Goal: Check status

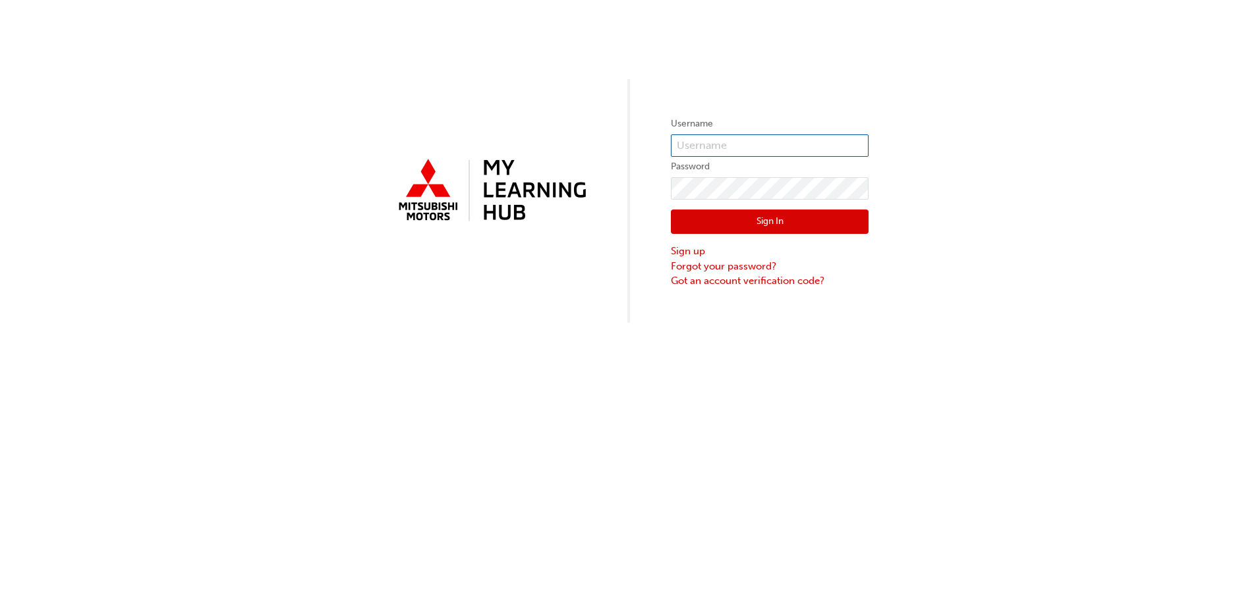
type input "[DOMAIN_NAME][EMAIL_ADDRESS][DOMAIN_NAME]"
click at [766, 215] on button "Sign In" at bounding box center [770, 222] width 198 height 25
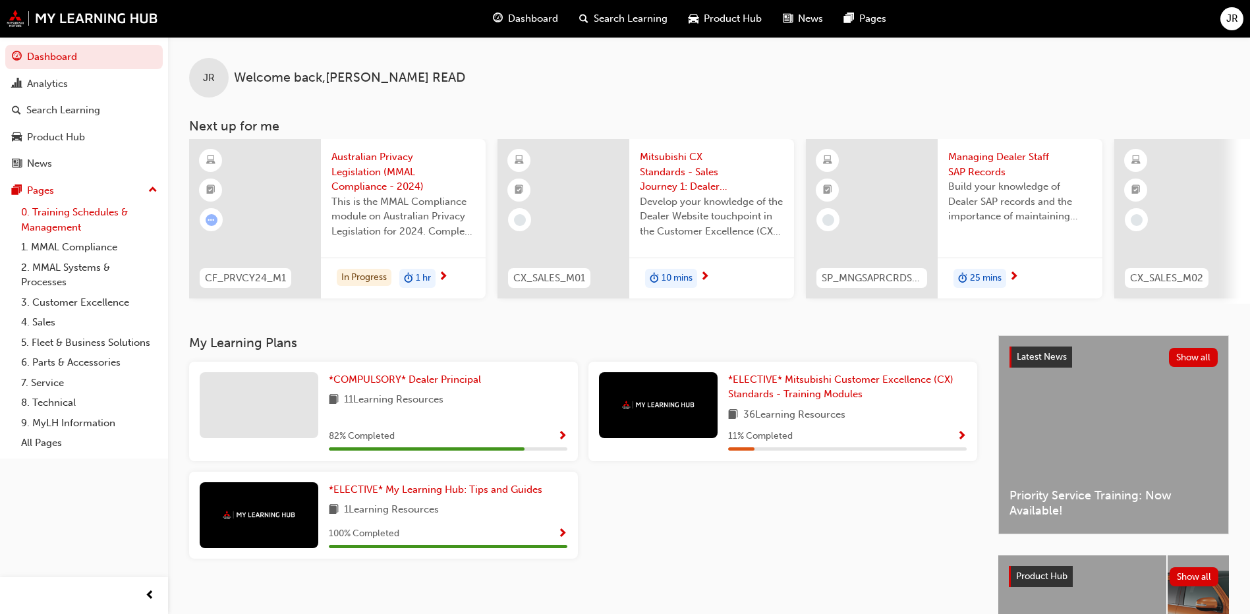
click at [78, 210] on link "0. Training Schedules & Management" at bounding box center [89, 219] width 147 height 35
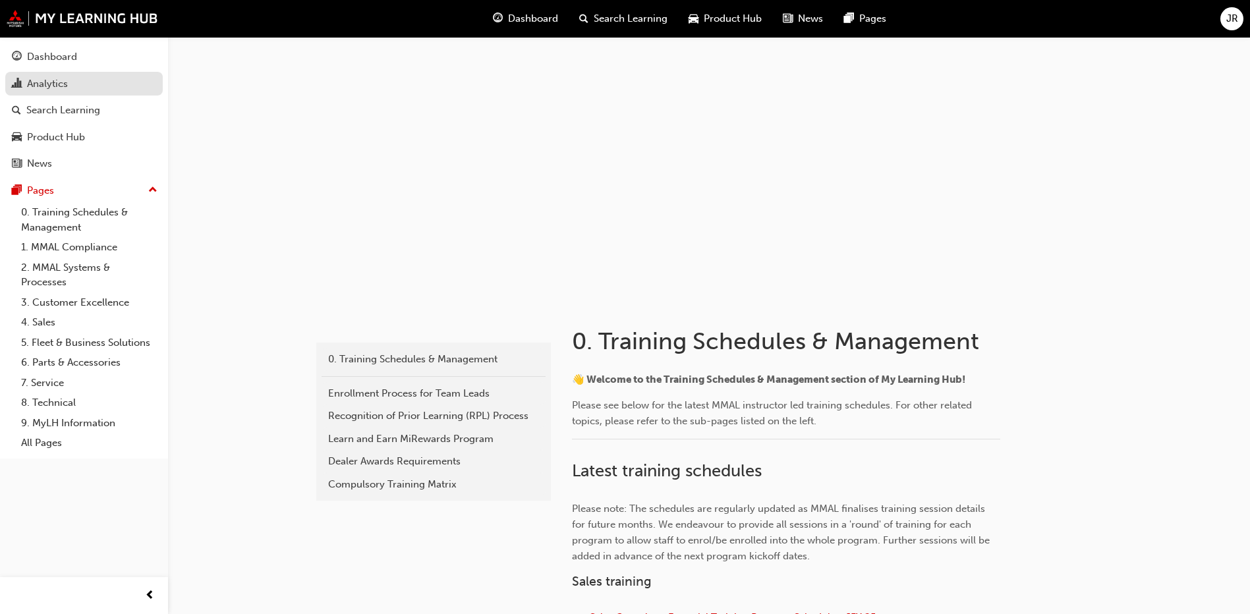
click at [55, 85] on div "Analytics" at bounding box center [47, 83] width 41 height 15
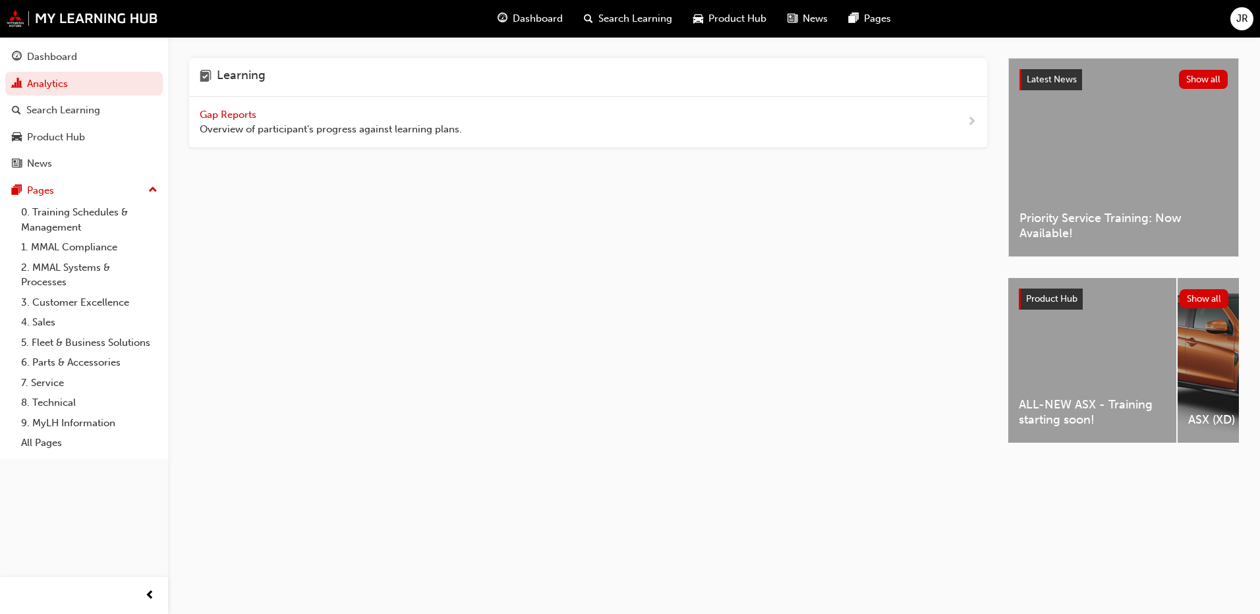
click at [243, 112] on span "Gap Reports" at bounding box center [229, 115] width 59 height 12
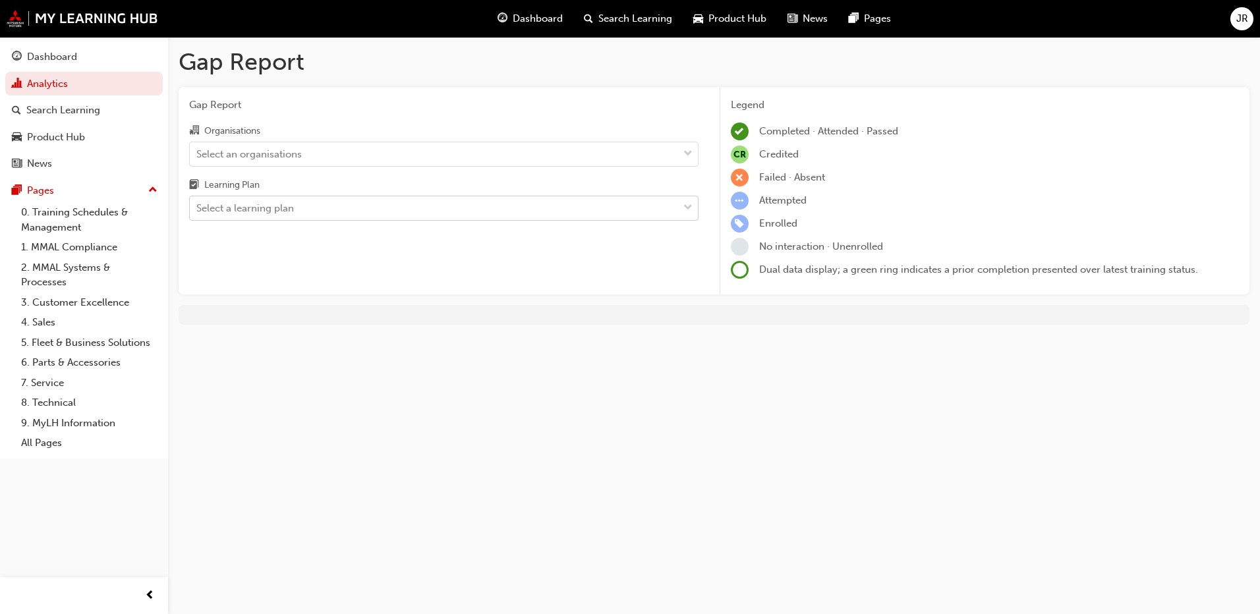
click at [229, 208] on div "Select a learning plan" at bounding box center [245, 208] width 98 height 15
click at [198, 208] on input "Learning Plan Select a learning plan" at bounding box center [196, 207] width 1 height 11
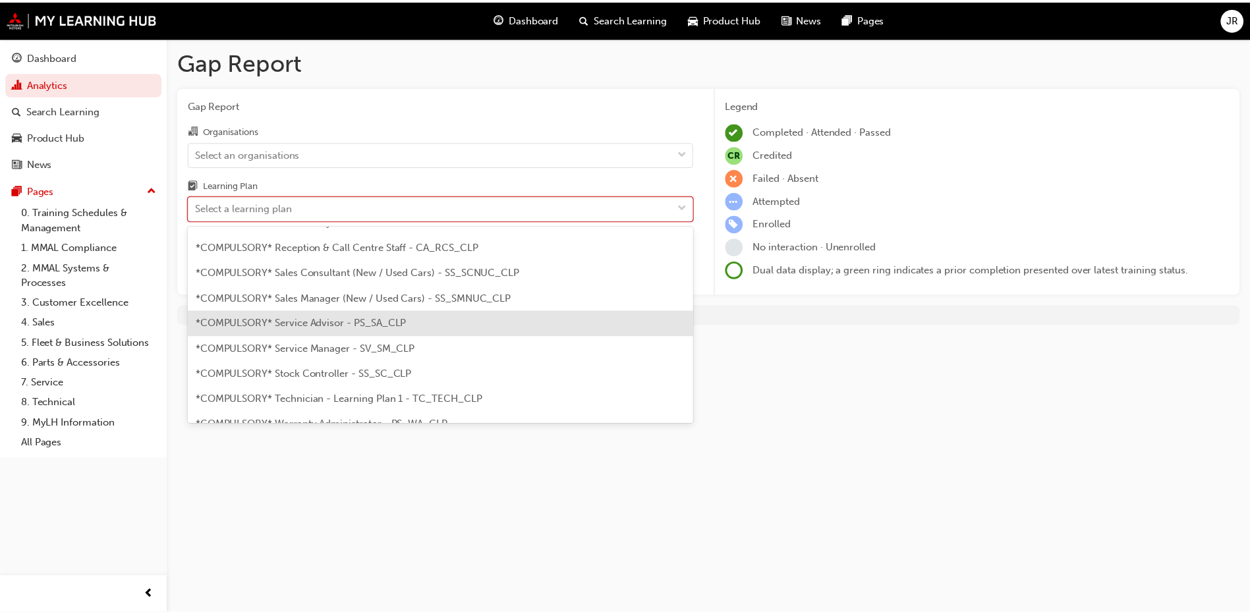
scroll to position [395, 0]
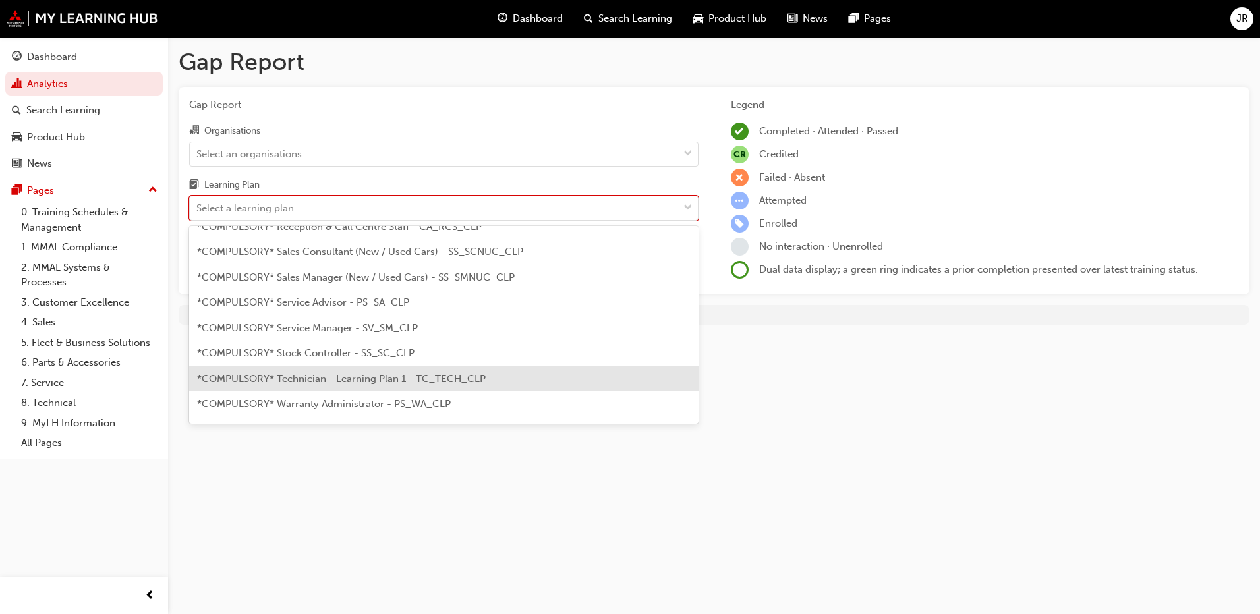
click at [411, 383] on span "*COMPULSORY* Technician - Learning Plan 1 - TC_TECH_CLP" at bounding box center [341, 379] width 289 height 12
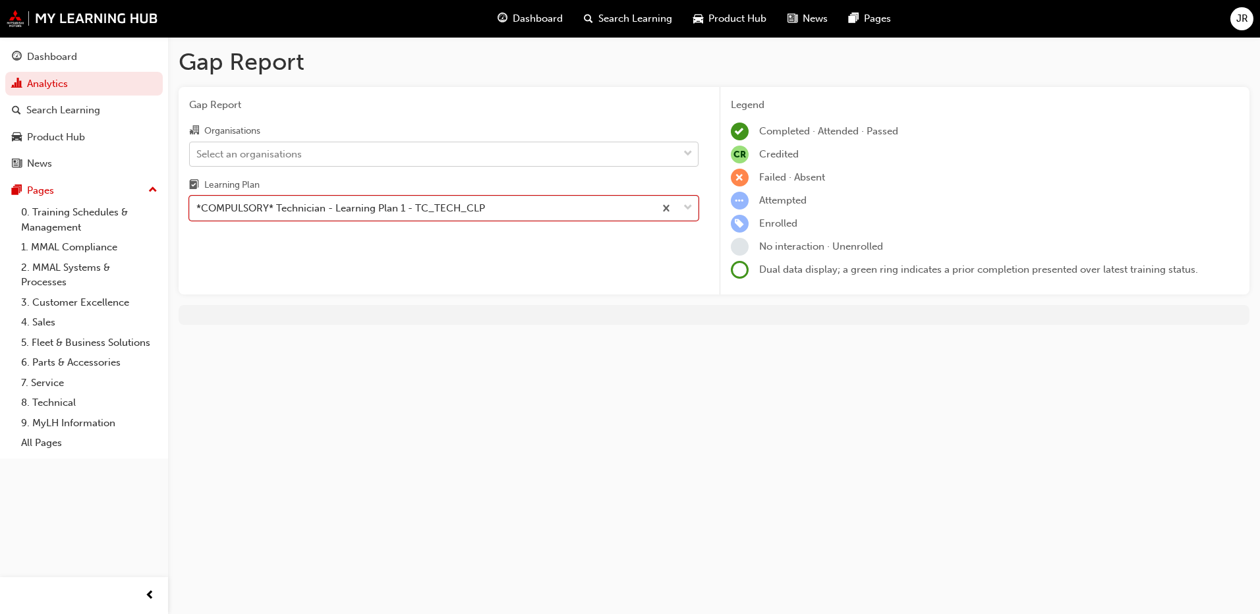
click at [514, 163] on div "Select an organisations" at bounding box center [434, 153] width 488 height 23
click at [198, 159] on input "Organisations Select an organisations" at bounding box center [196, 153] width 1 height 11
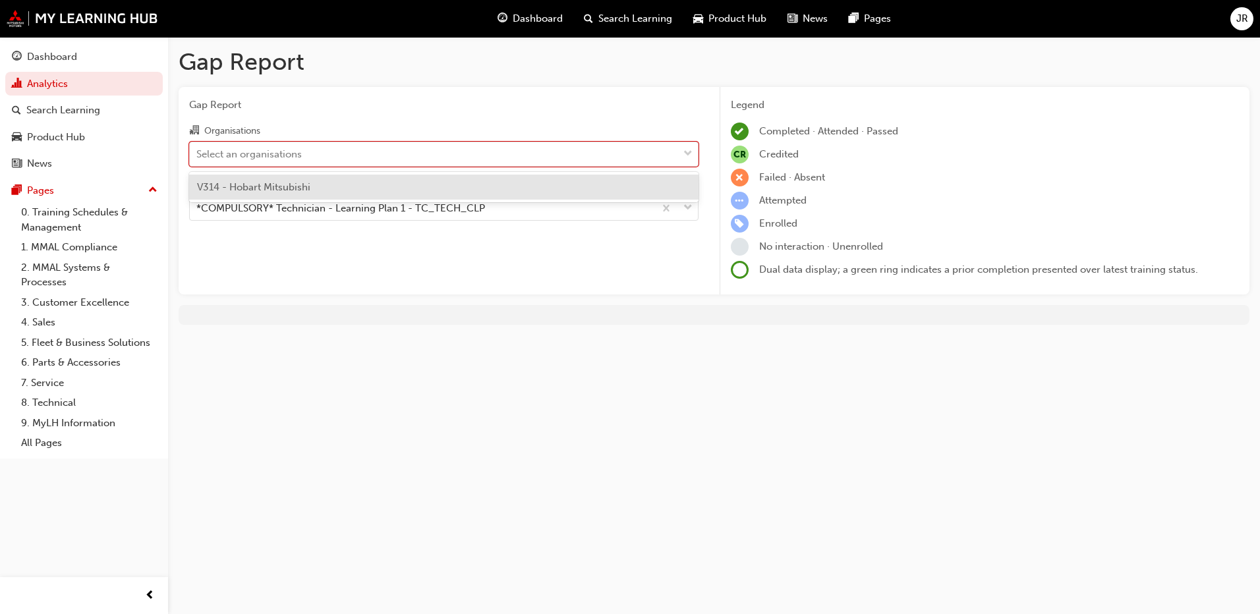
click at [364, 183] on div "V314 - Hobart Mitsubishi" at bounding box center [443, 188] width 509 height 26
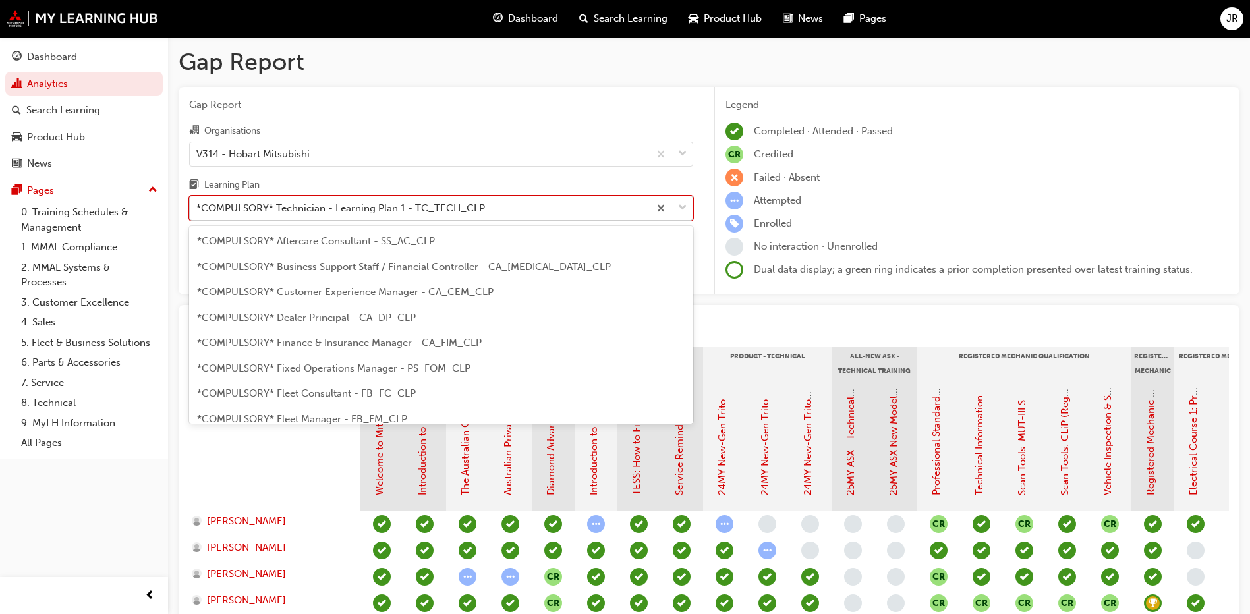
click at [401, 209] on div "*COMPULSORY* Technician - Learning Plan 1 - TC_TECH_CLP" at bounding box center [340, 208] width 289 height 15
click at [198, 209] on input "Learning Plan option *COMPULSORY* Technician - Learning Plan 1 - TC_TECH_CLP, s…" at bounding box center [196, 207] width 1 height 11
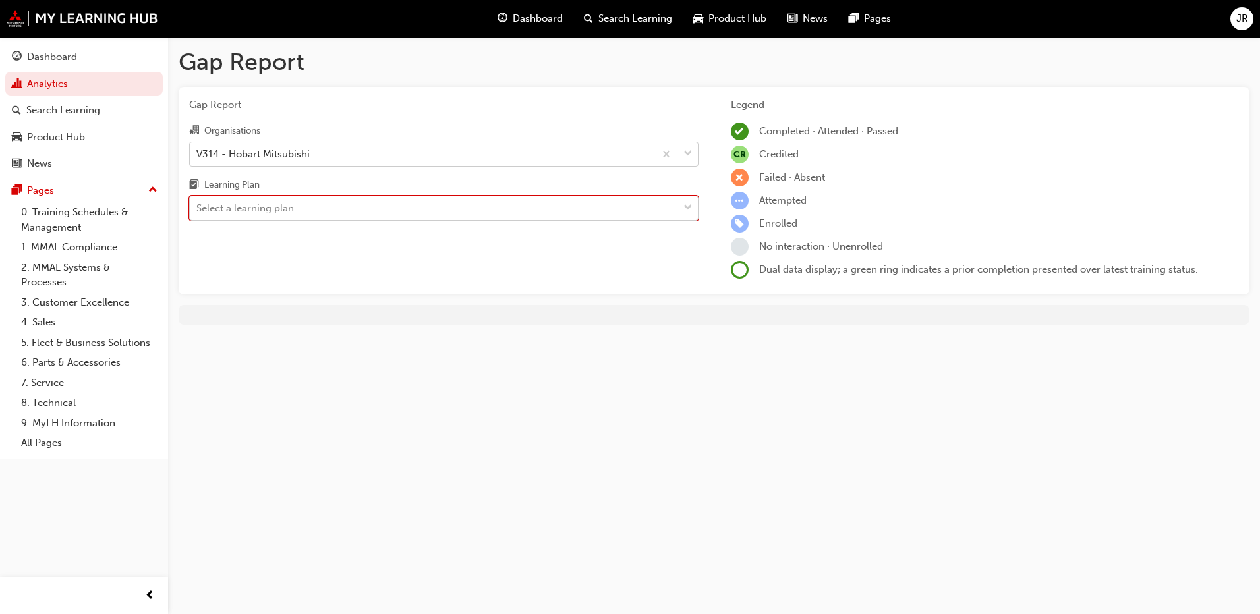
click at [602, 149] on div "V314 - Hobart Mitsubishi" at bounding box center [422, 153] width 465 height 23
click at [198, 149] on input "Organisations V314 - [GEOGRAPHIC_DATA] Mitsubishi" at bounding box center [196, 153] width 1 height 11
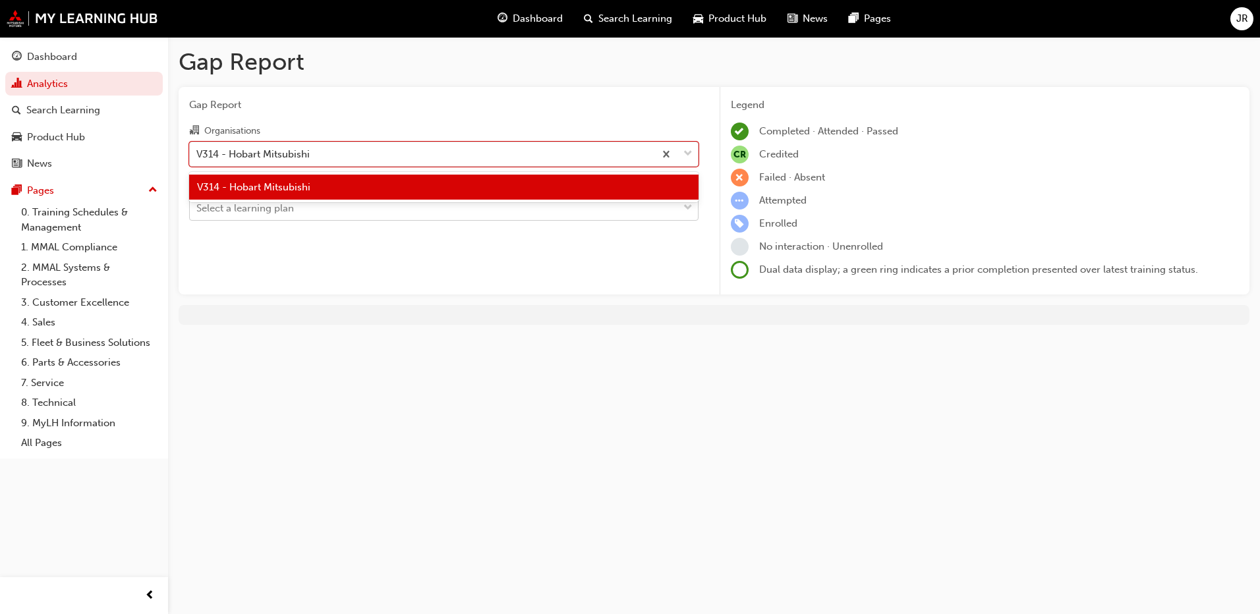
click at [307, 188] on span "V314 - Hobart Mitsubishi" at bounding box center [253, 187] width 113 height 12
